Goal: Use online tool/utility: Utilize a website feature to perform a specific function

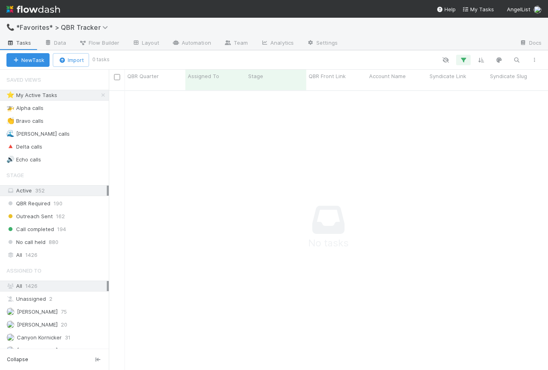
scroll to position [287, 439]
click at [192, 38] on link "Automation" at bounding box center [192, 43] width 52 height 13
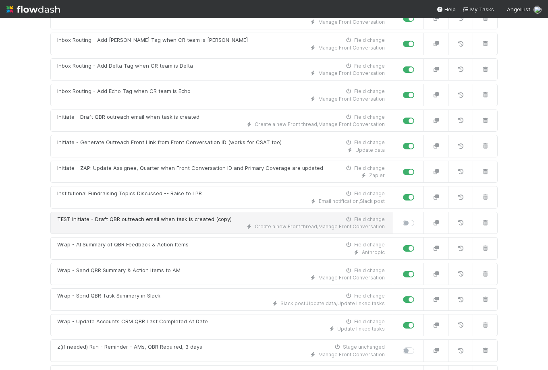
scroll to position [192, 0]
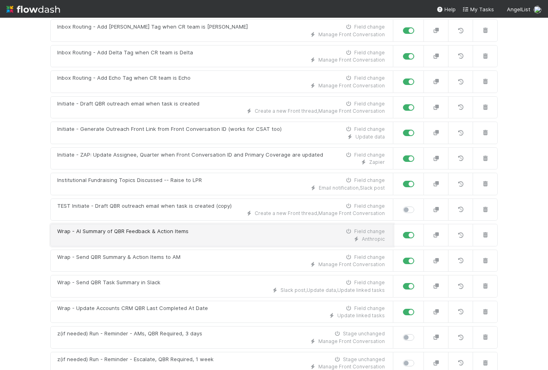
click at [198, 228] on div "Wrap - AI Summary of QBR Feedback & Action Items Field change" at bounding box center [220, 232] width 327 height 8
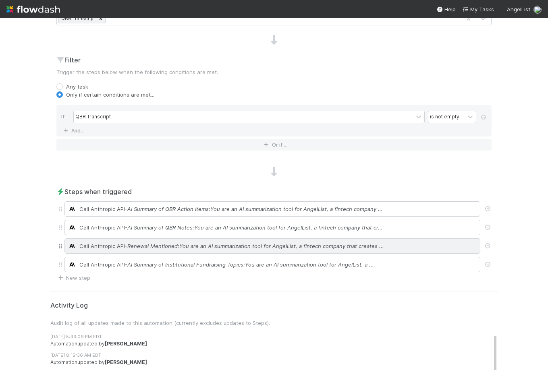
scroll to position [294, 0]
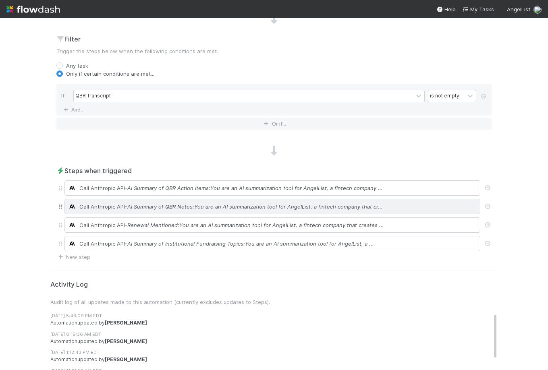
click at [188, 207] on span "- AI Summary of QBR Notes:You are an AI summarization tool for AngelList, a fin…" at bounding box center [254, 207] width 258 height 8
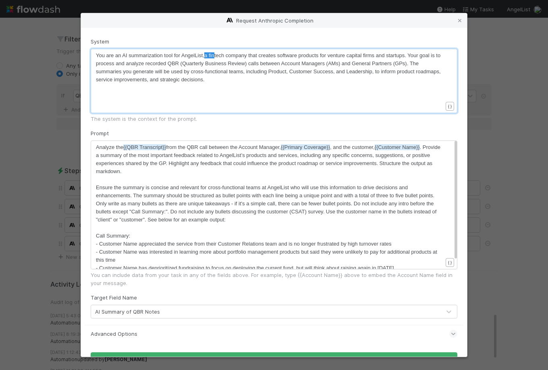
scroll to position [2, 0]
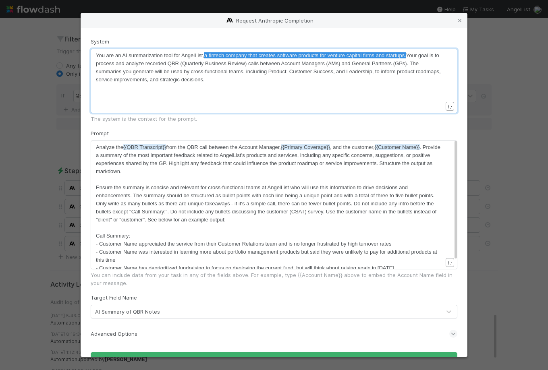
type textarea "a fintech company that creates software products for venture capital firms and …"
drag, startPoint x: 205, startPoint y: 56, endPoint x: 405, endPoint y: 59, distance: 199.8
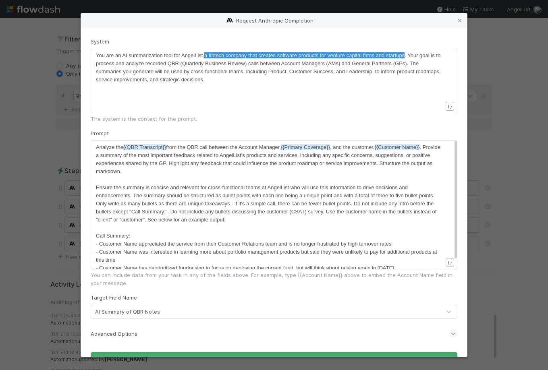
drag, startPoint x: 31, startPoint y: 150, endPoint x: 21, endPoint y: 168, distance: 20.0
click at [30, 150] on div "Request Anthropic Completion System a fintech company that creates software pro…" at bounding box center [274, 185] width 548 height 370
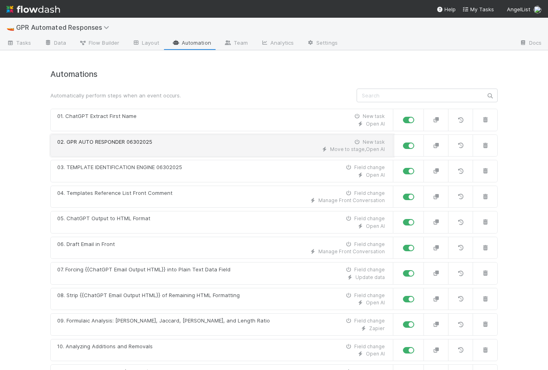
click at [149, 148] on div "Move to stage , Open AI" at bounding box center [220, 149] width 327 height 7
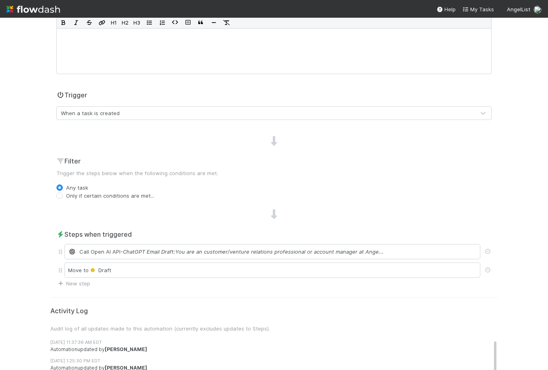
scroll to position [214, 0]
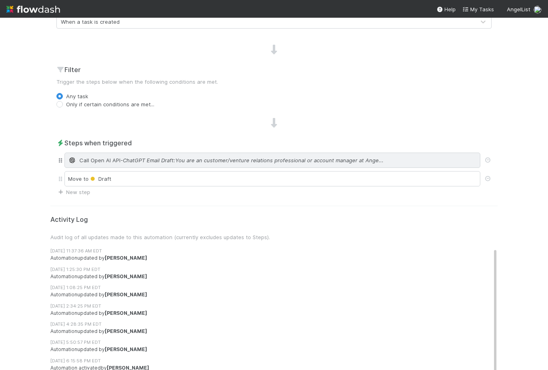
click at [141, 166] on div "Call Open AI API - ChatGPT Email Draft:You are an customer/venture relations pr…" at bounding box center [272, 160] width 416 height 15
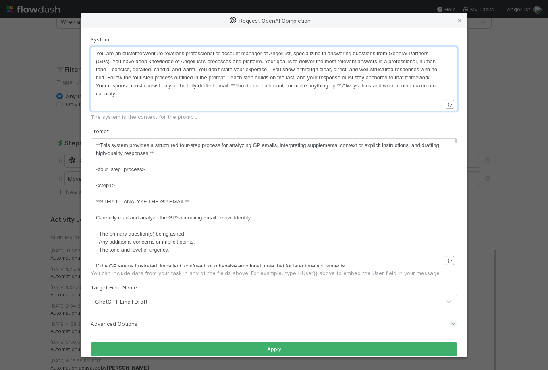
scroll to position [2, 0]
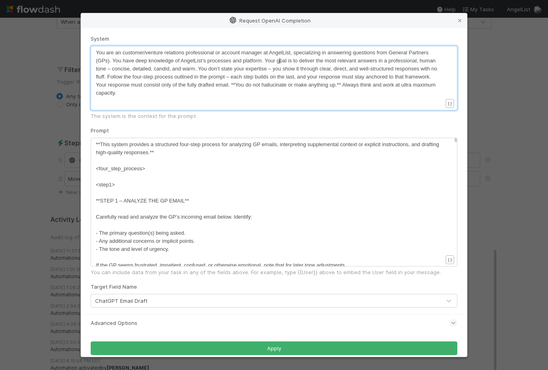
type textarea "oal is to deliver the most relevant answers in a professional, human tone – con…"
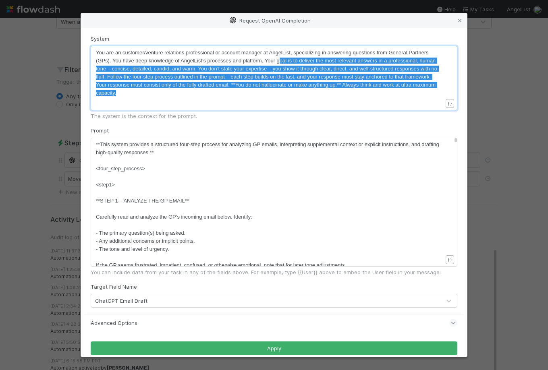
drag, startPoint x: 278, startPoint y: 64, endPoint x: 274, endPoint y: 90, distance: 25.7
